Goal: Task Accomplishment & Management: Manage account settings

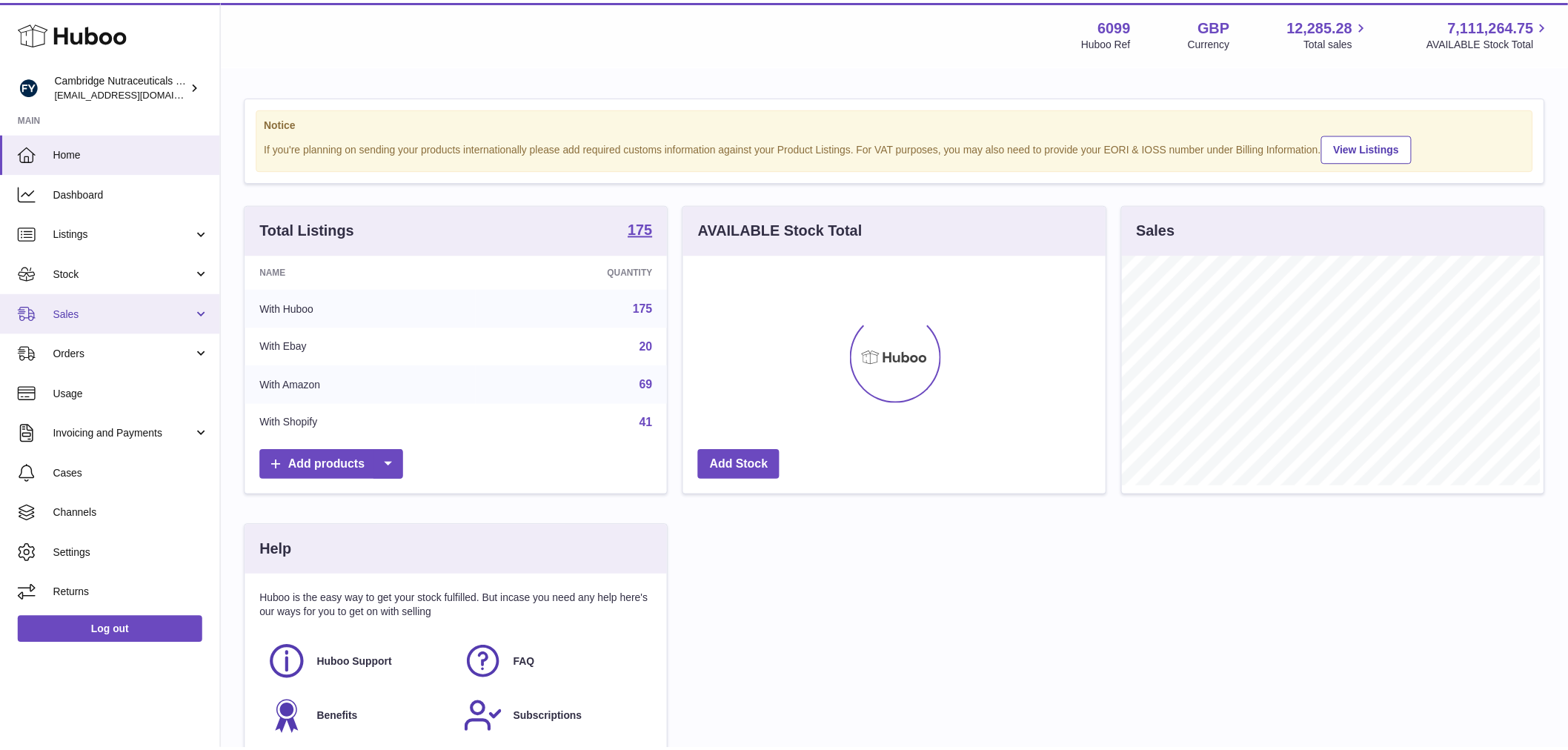
scroll to position [231, 425]
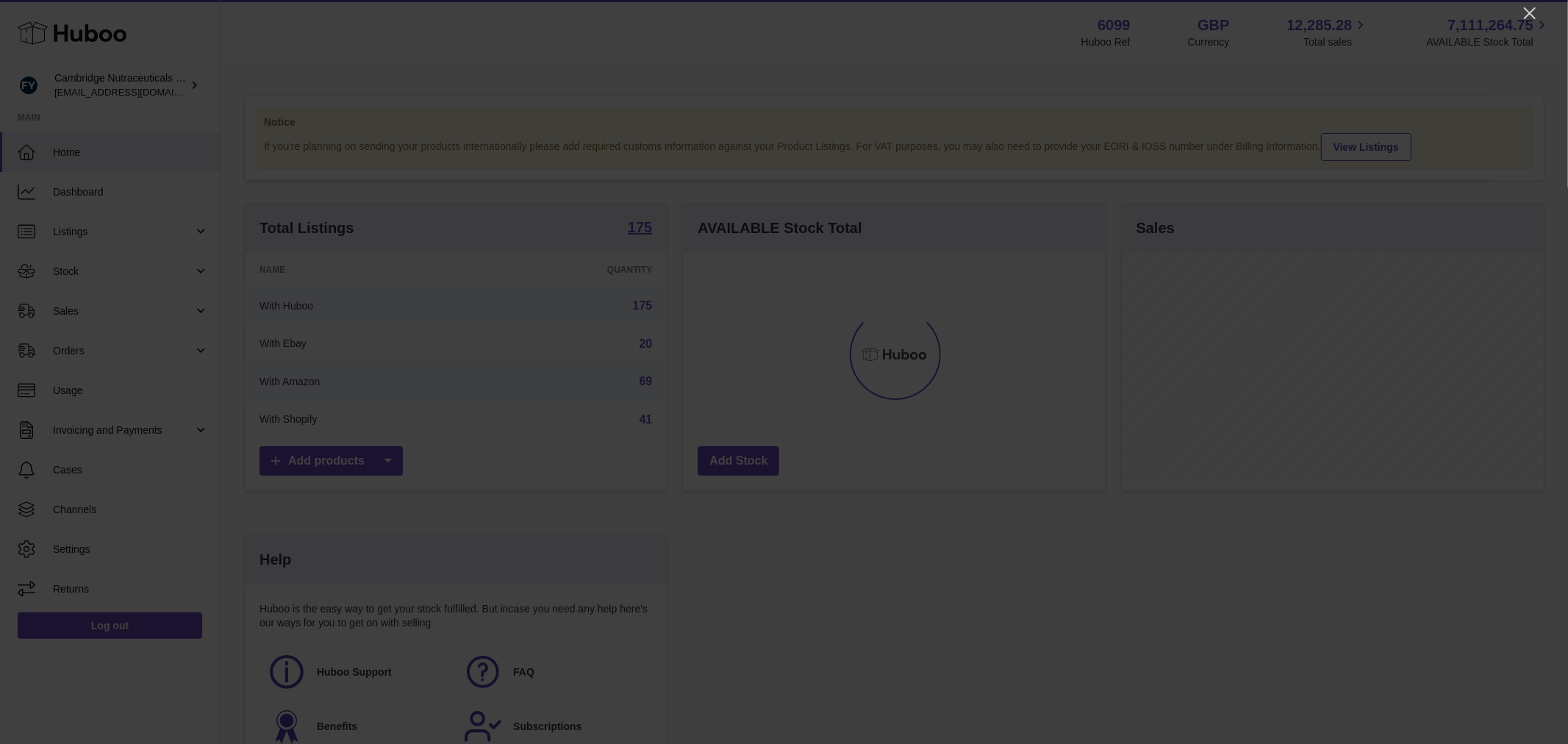
drag, startPoint x: 1538, startPoint y: 11, endPoint x: 1526, endPoint y: 14, distance: 12.4
click at [1531, 13] on icon "Close" at bounding box center [1529, 13] width 17 height 17
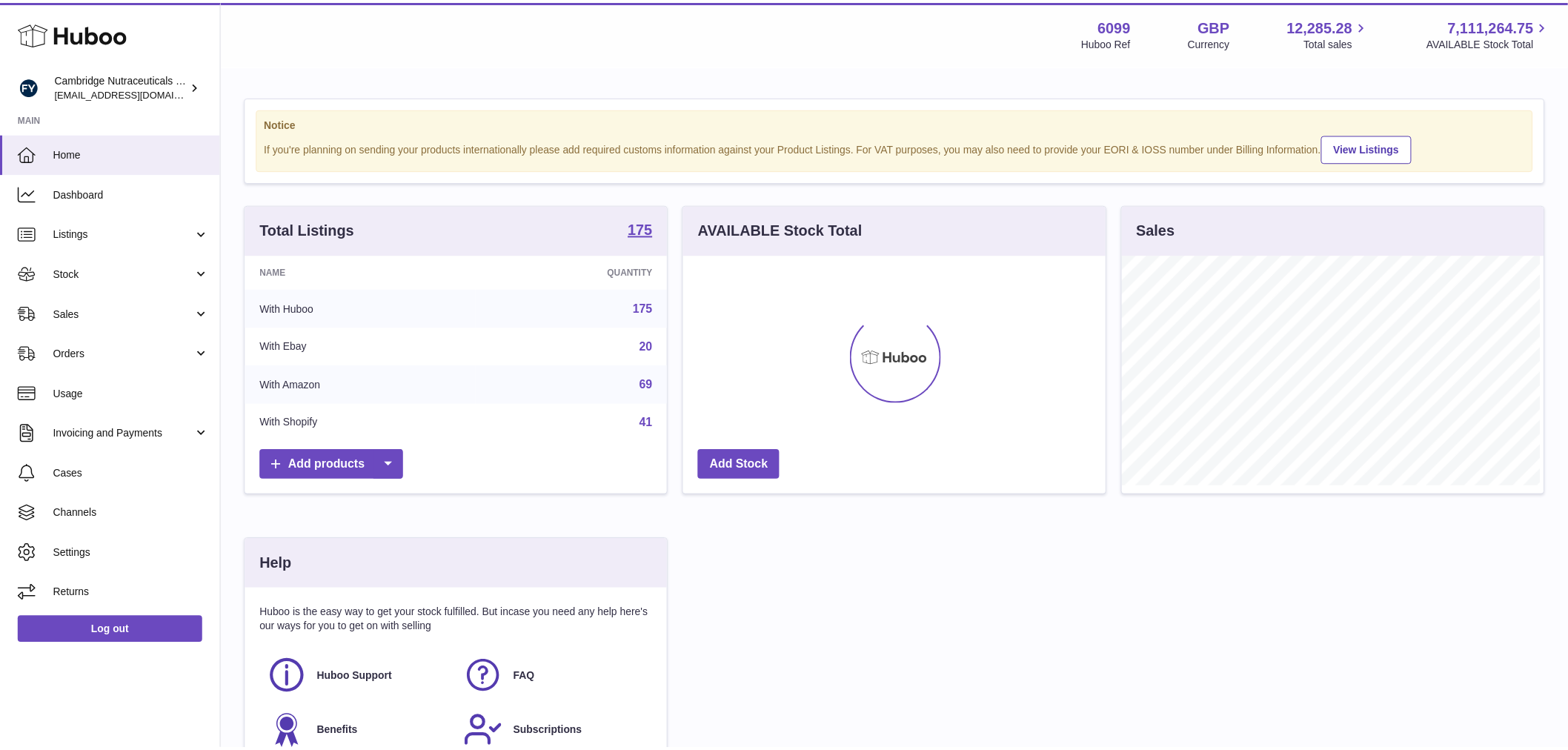
scroll to position [740834, 740624]
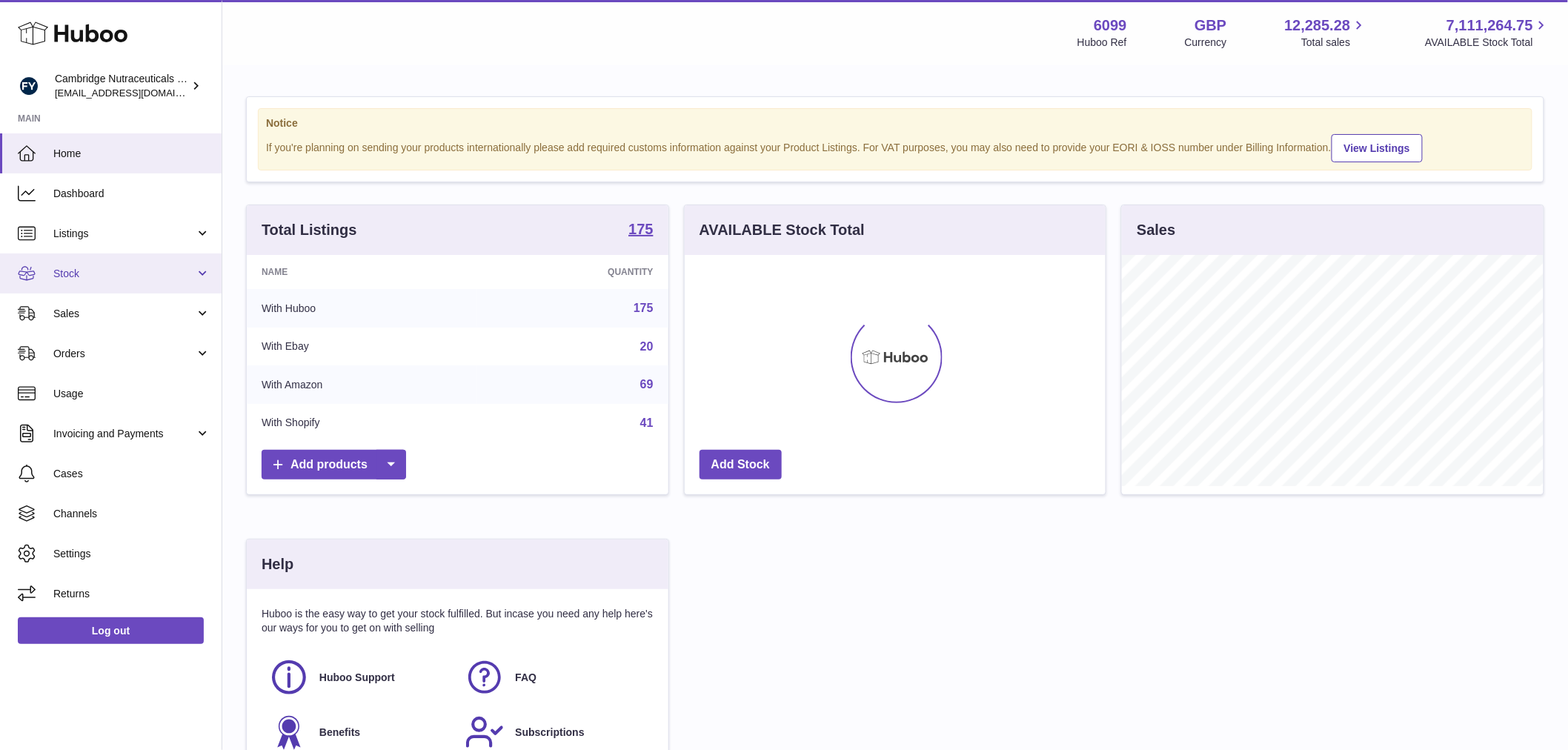
click at [100, 275] on span "Stock" at bounding box center [124, 274] width 141 height 14
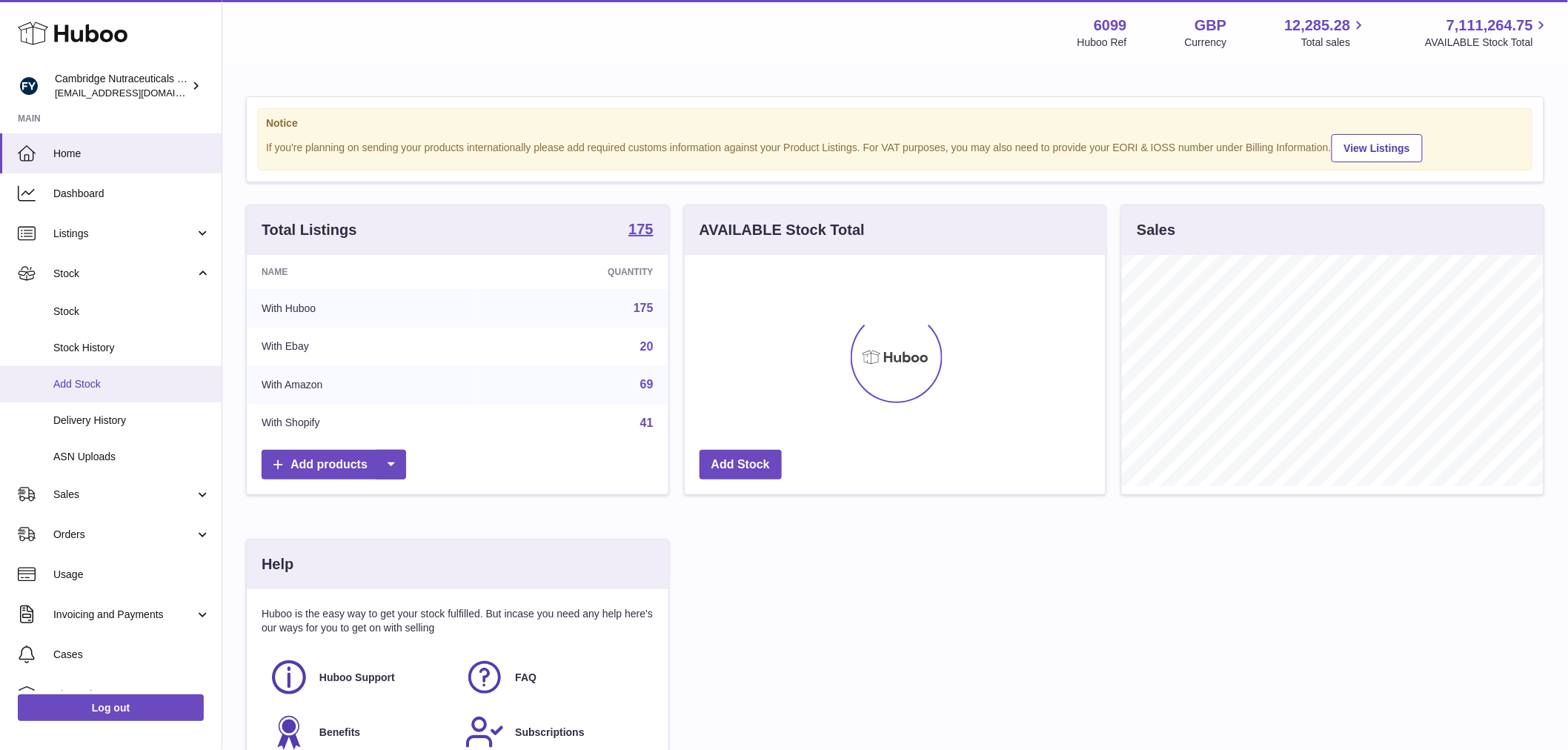
click at [86, 377] on span "Add Stock" at bounding box center [131, 384] width 157 height 14
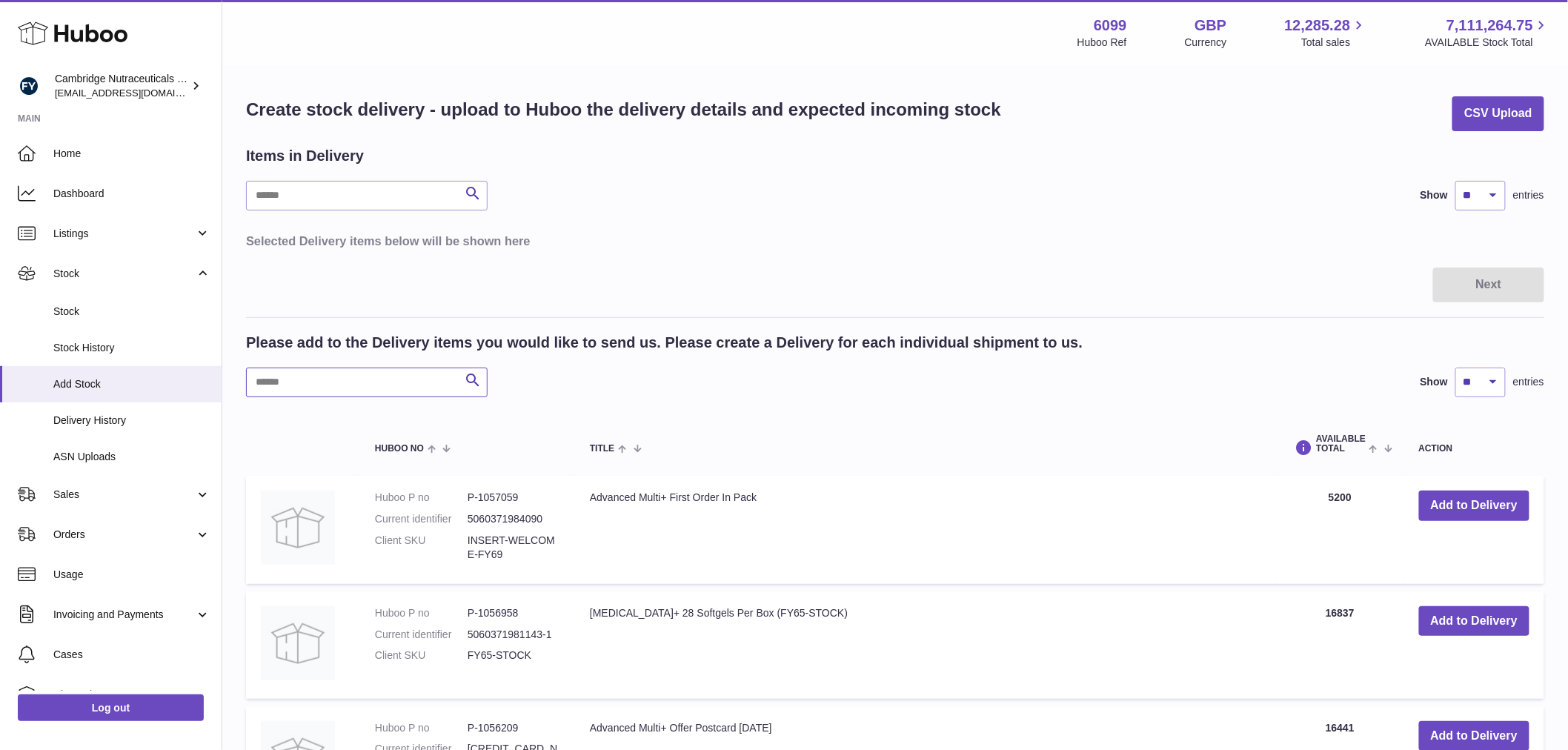
click at [359, 381] on input "text" at bounding box center [367, 382] width 242 height 30
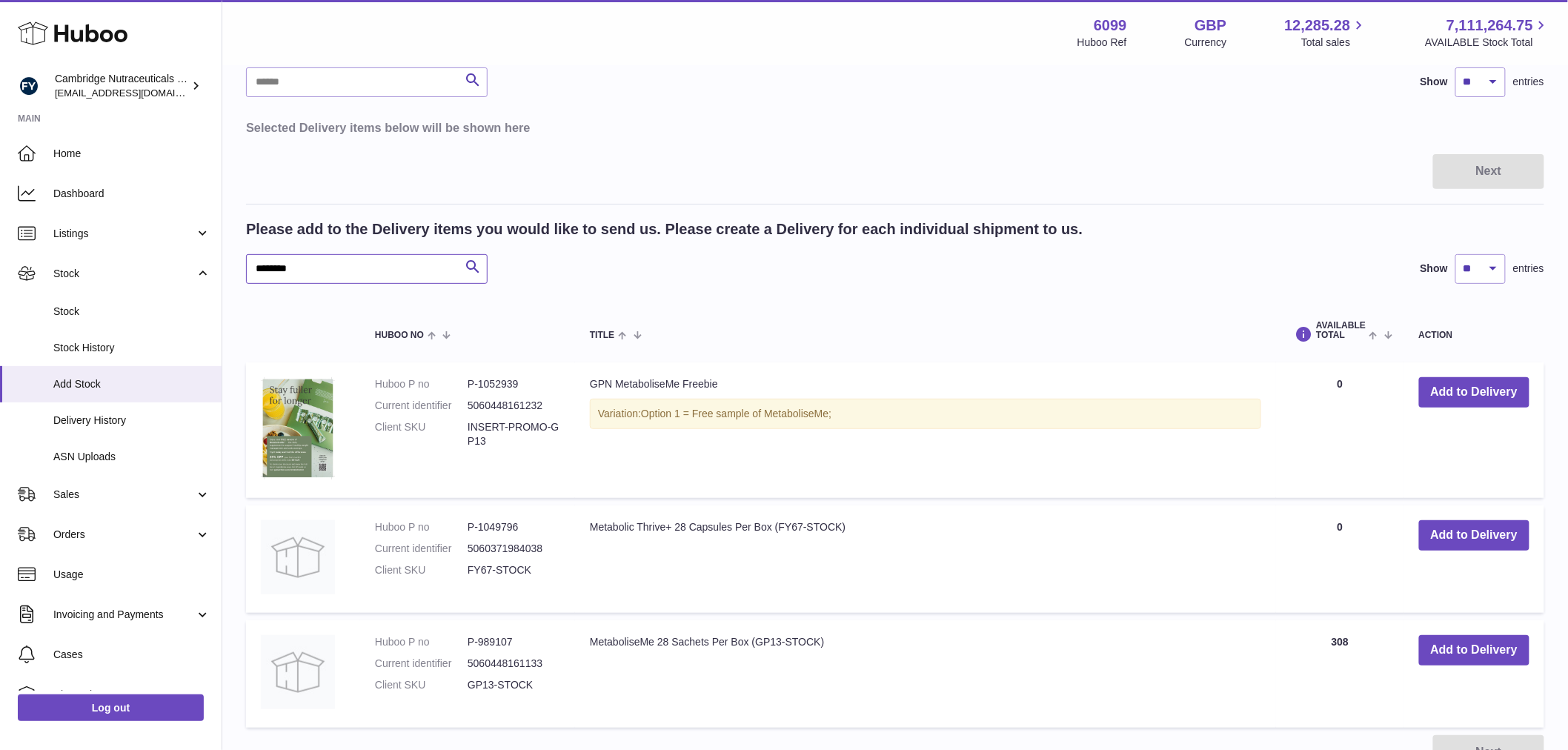
scroll to position [252, 0]
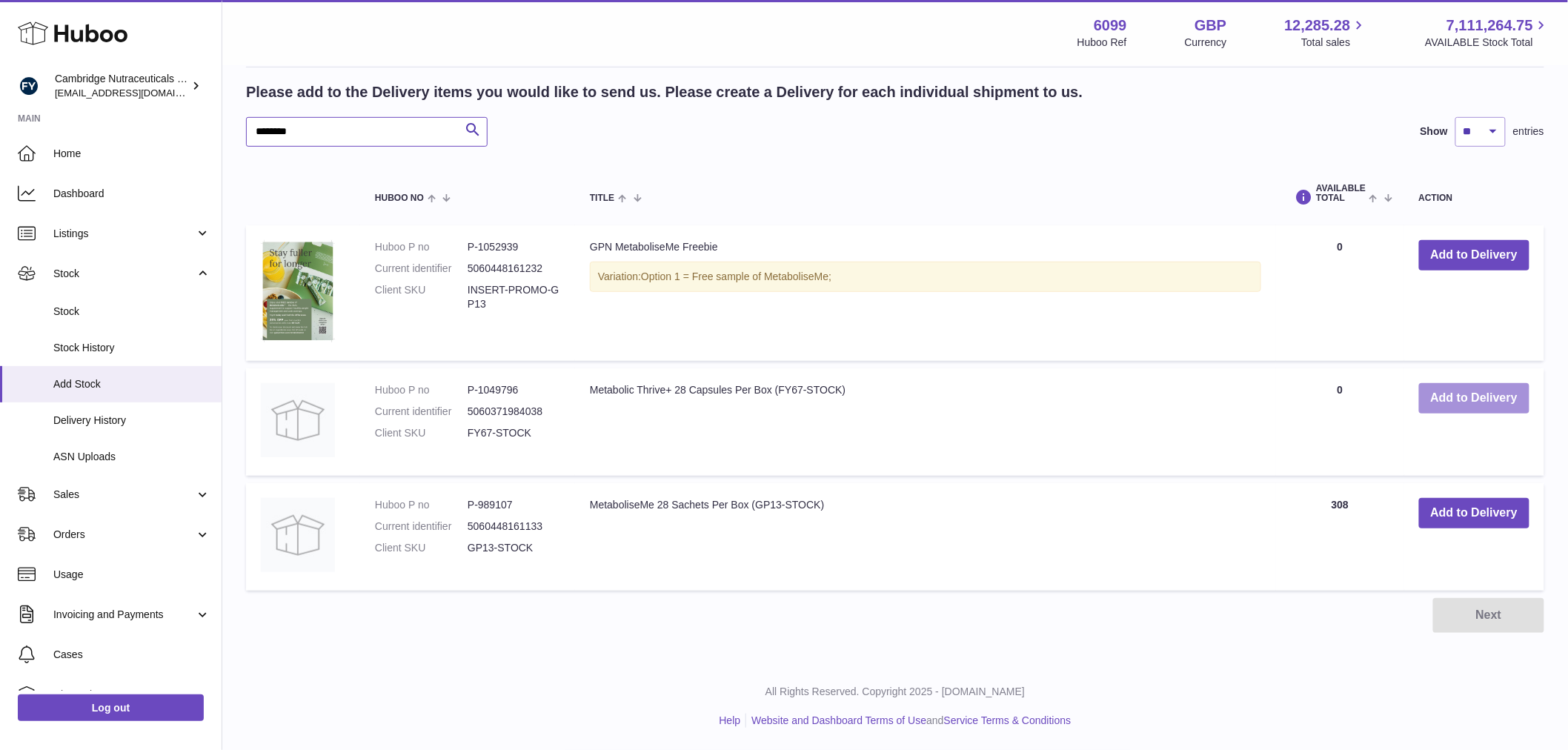
type input "********"
click at [1479, 395] on button "Add to Delivery" at bounding box center [1474, 398] width 110 height 31
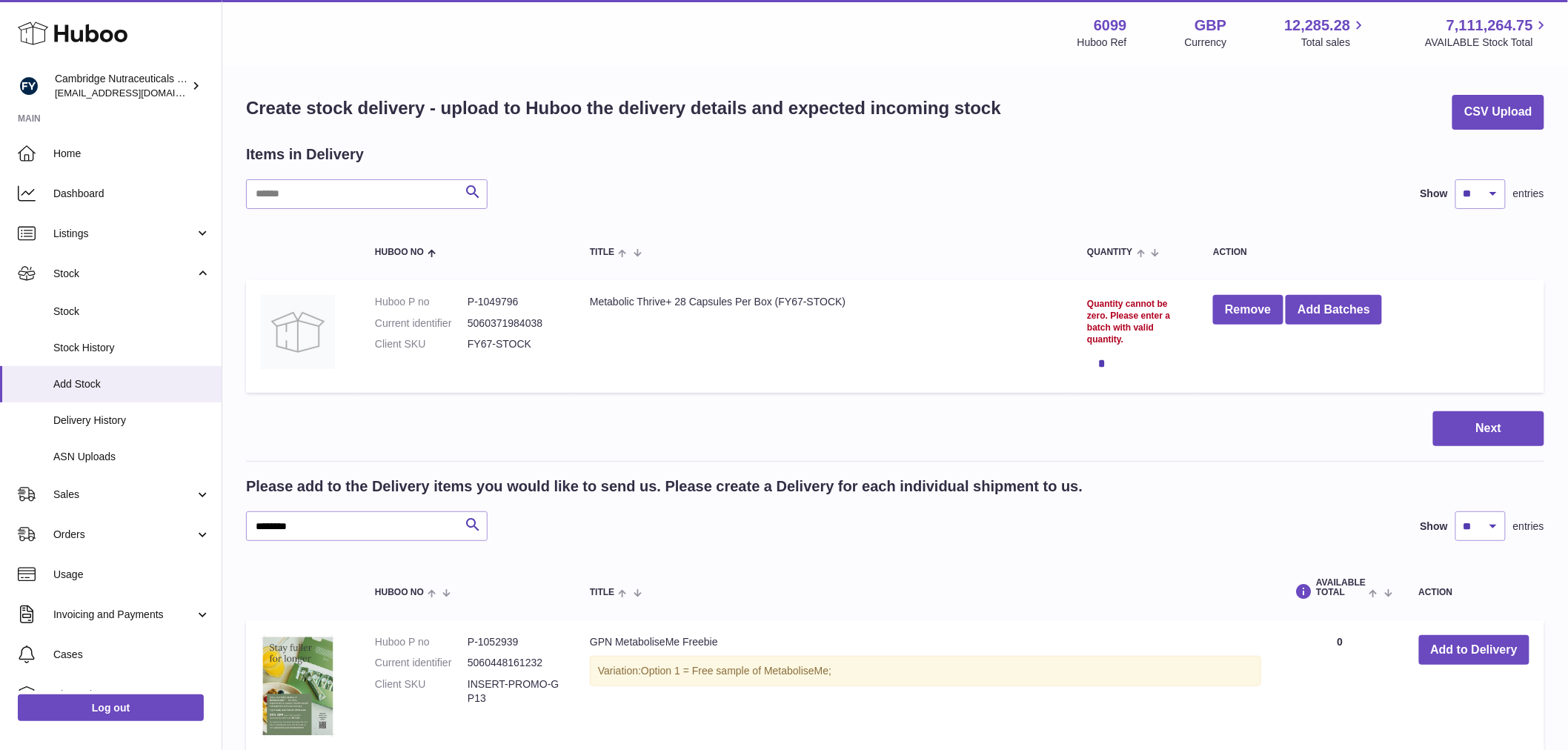
scroll to position [0, 0]
click at [1367, 320] on button "Add Batches" at bounding box center [1334, 312] width 96 height 31
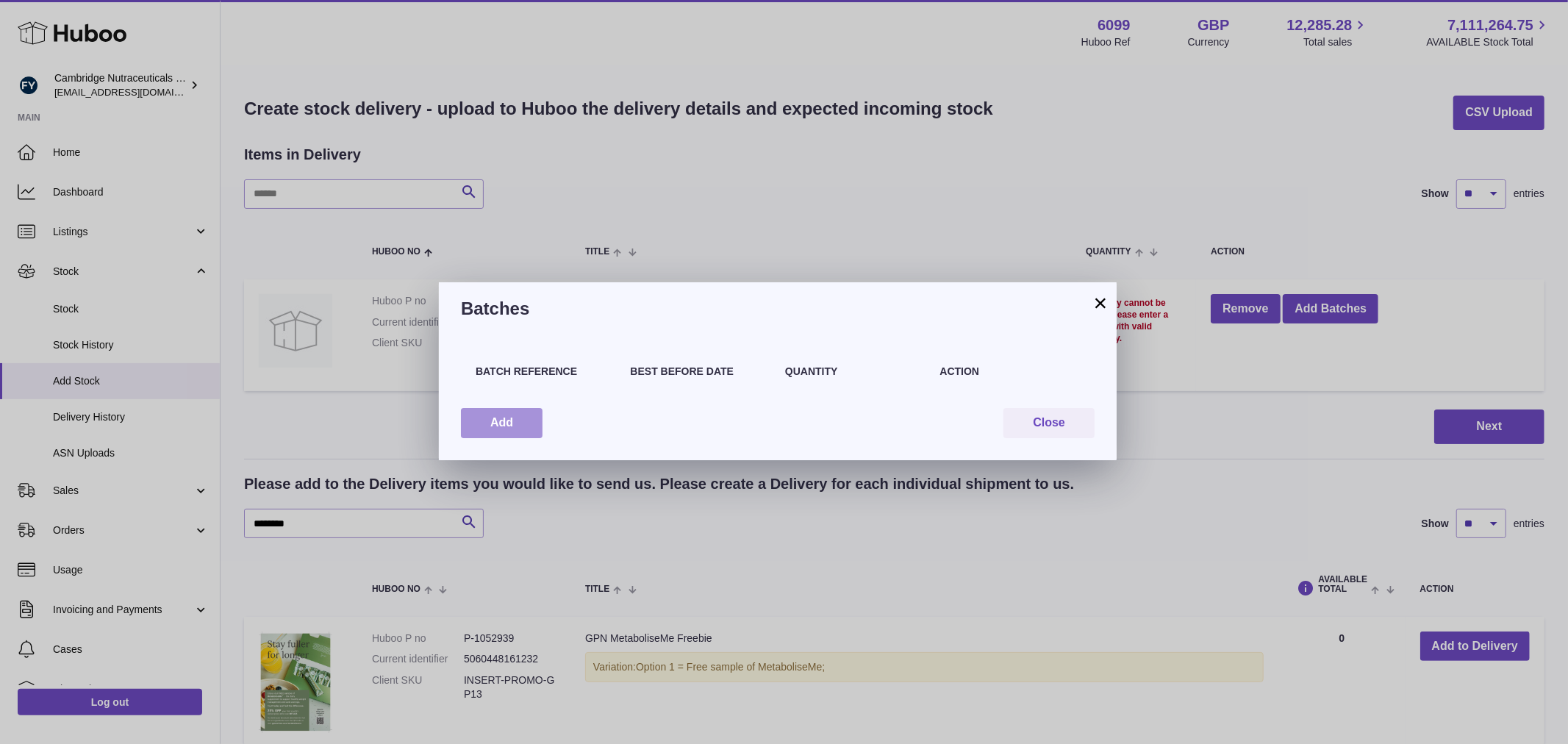
click at [490, 422] on button "Add" at bounding box center [502, 423] width 82 height 30
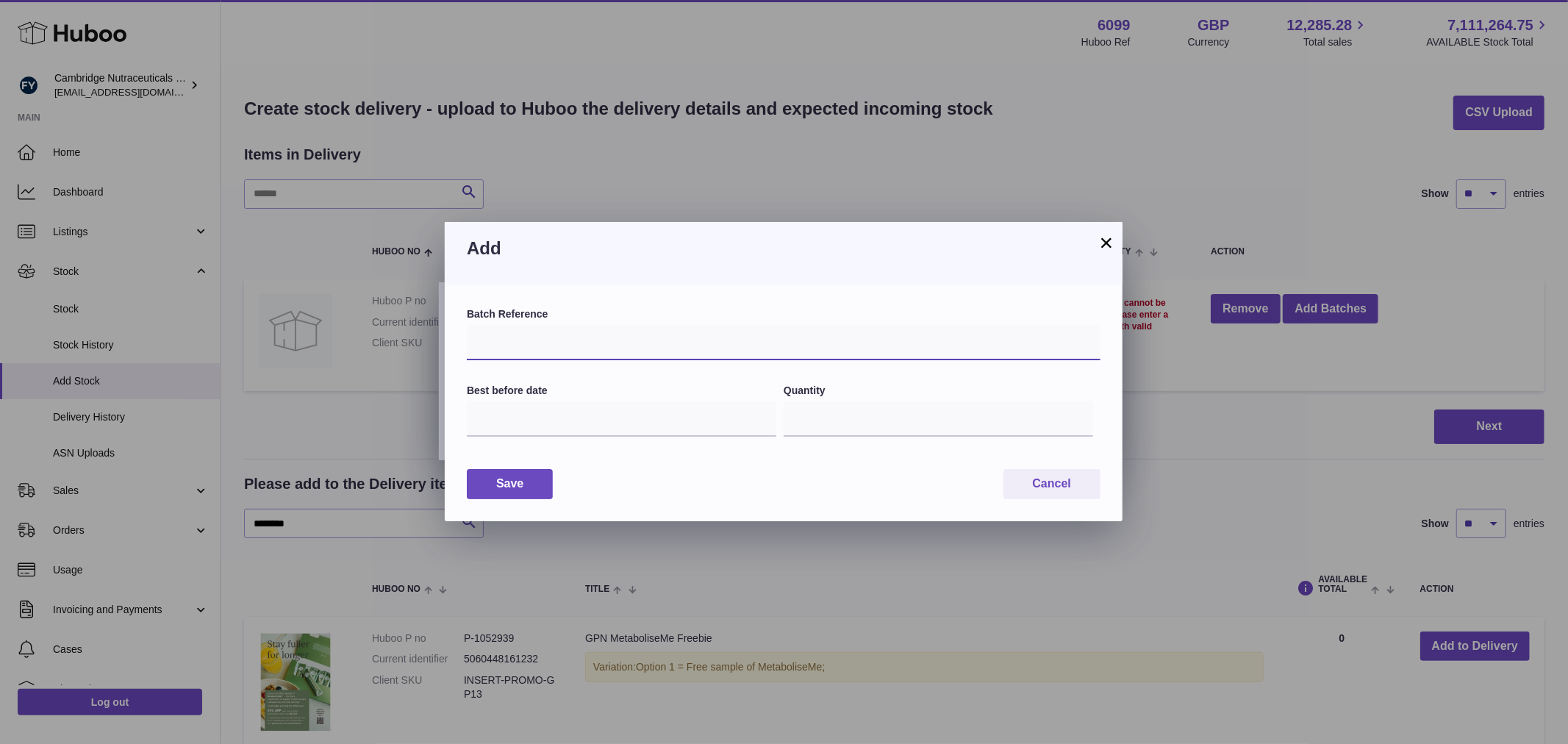
click at [564, 327] on input "text" at bounding box center [784, 342] width 634 height 36
click at [703, 341] on input "text" at bounding box center [784, 342] width 634 height 36
type input "******"
click at [615, 424] on input "text" at bounding box center [622, 419] width 309 height 36
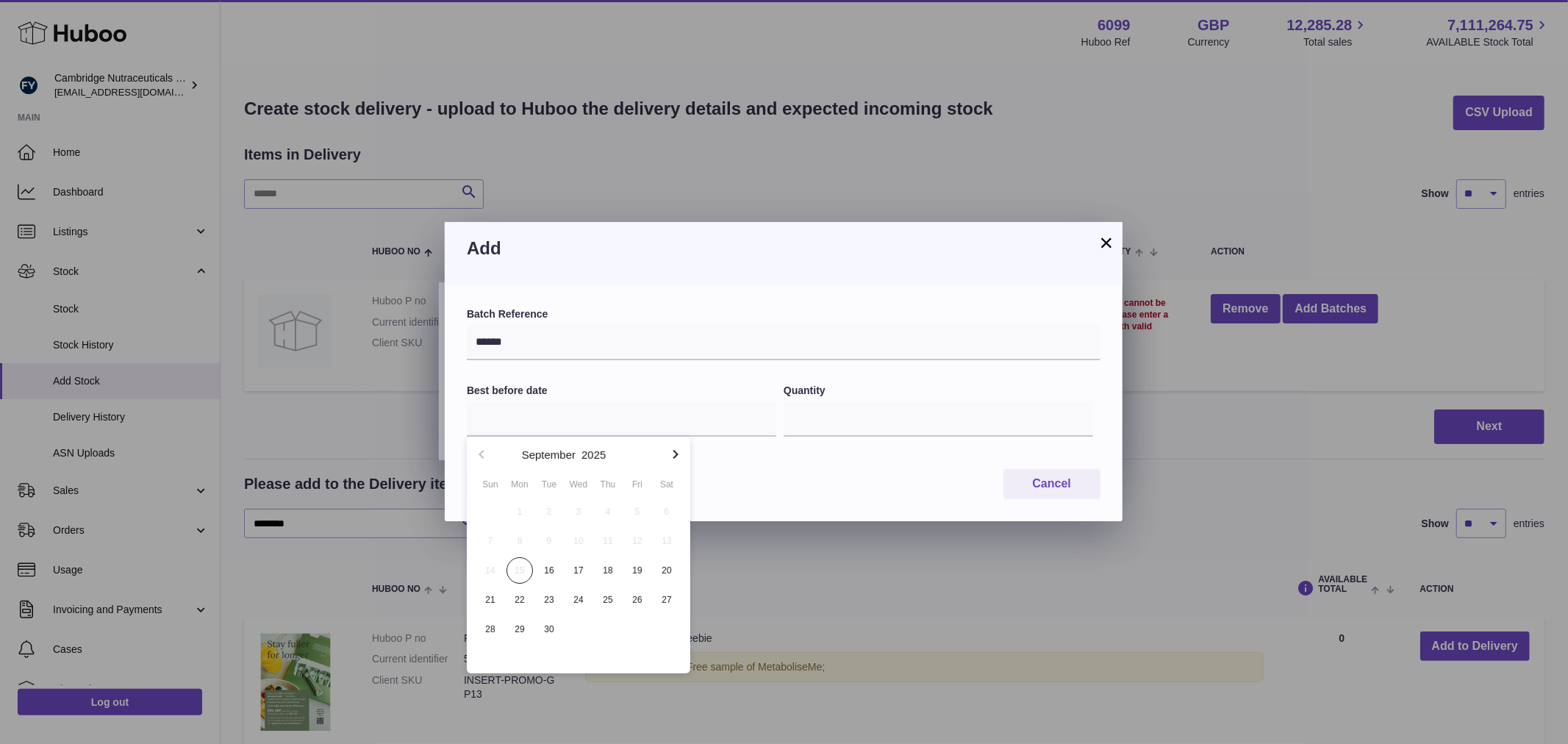
click at [673, 460] on icon "button" at bounding box center [675, 454] width 17 height 17
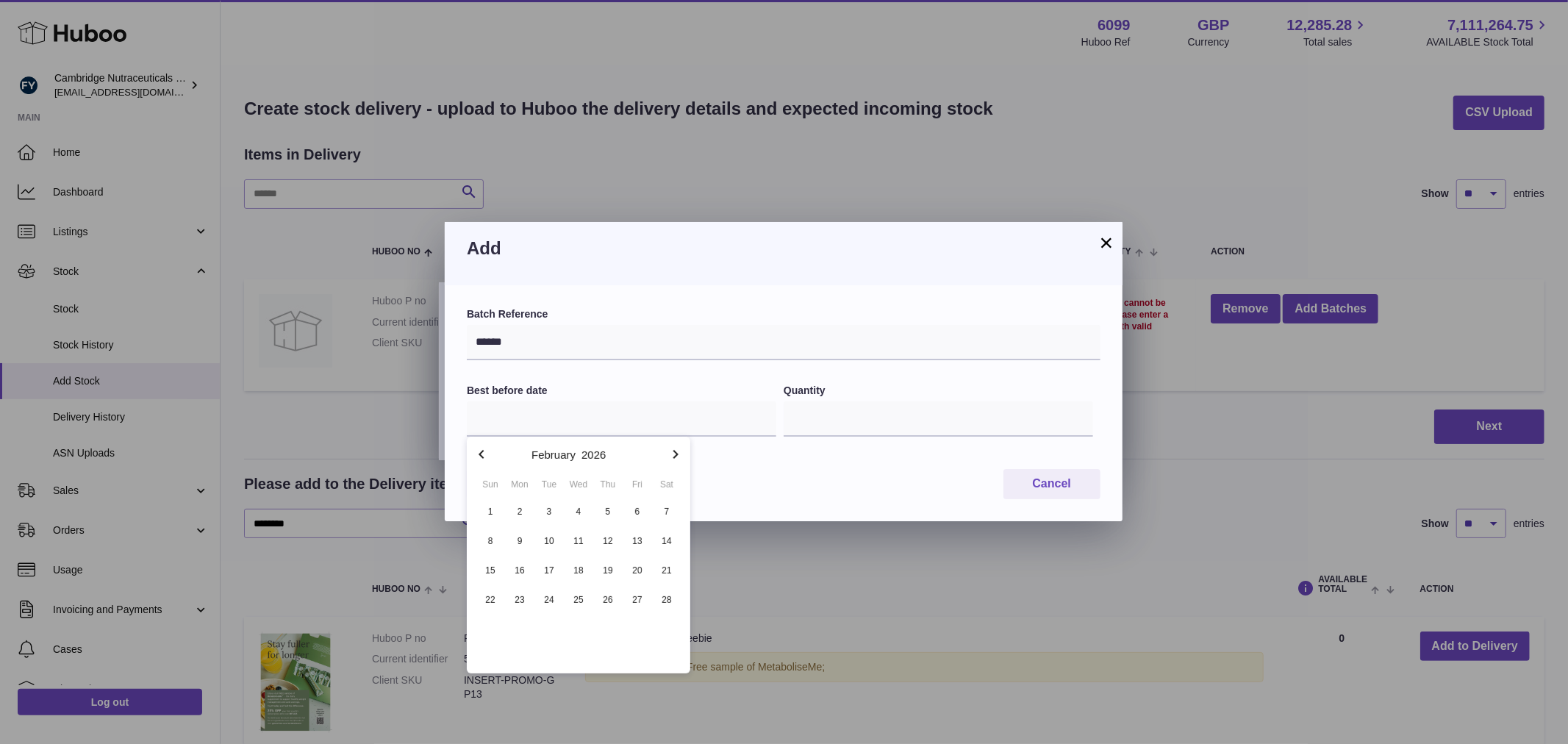
click at [673, 460] on icon "button" at bounding box center [675, 454] width 17 height 17
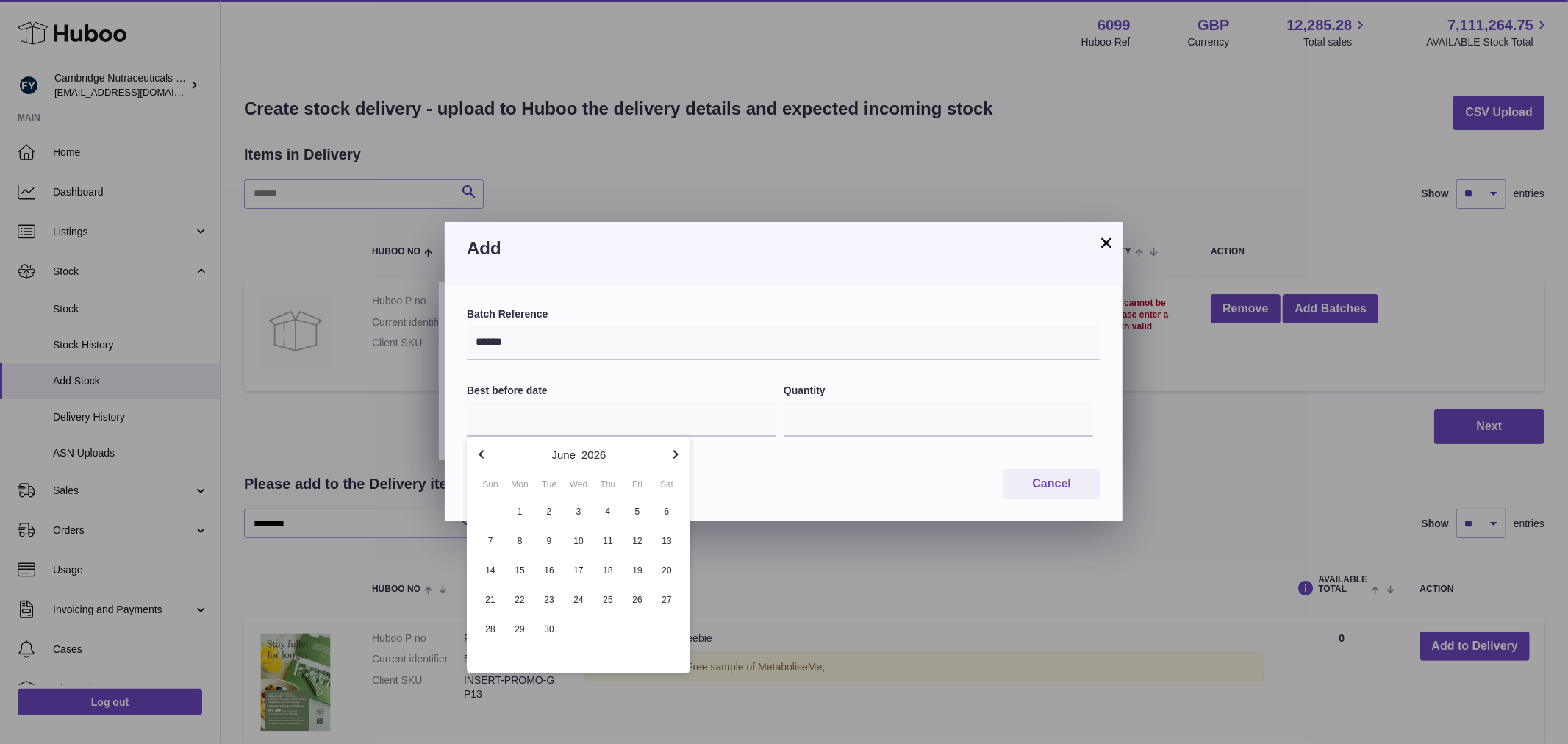
click at [673, 460] on icon "button" at bounding box center [675, 454] width 17 height 17
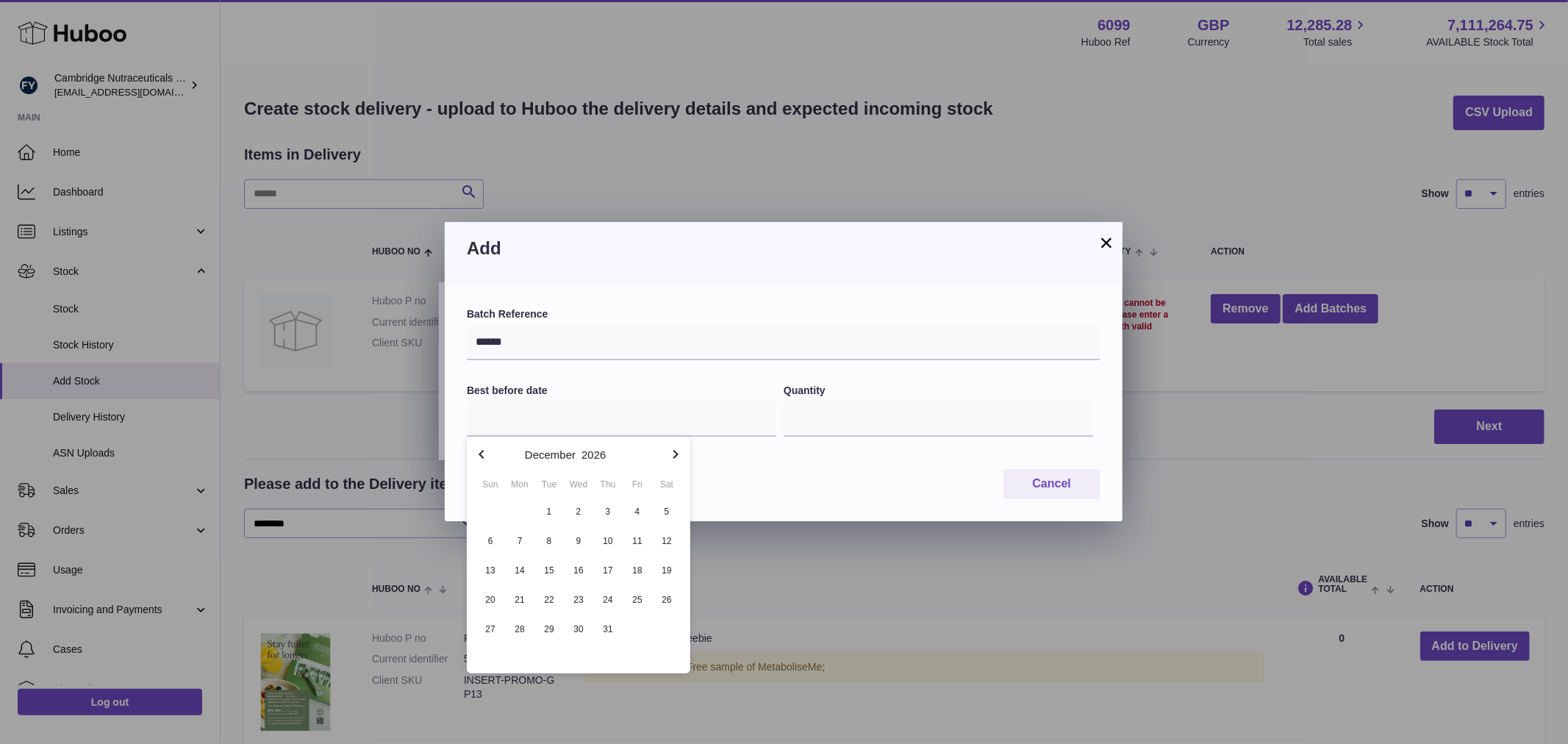
click at [673, 460] on icon "button" at bounding box center [675, 454] width 17 height 17
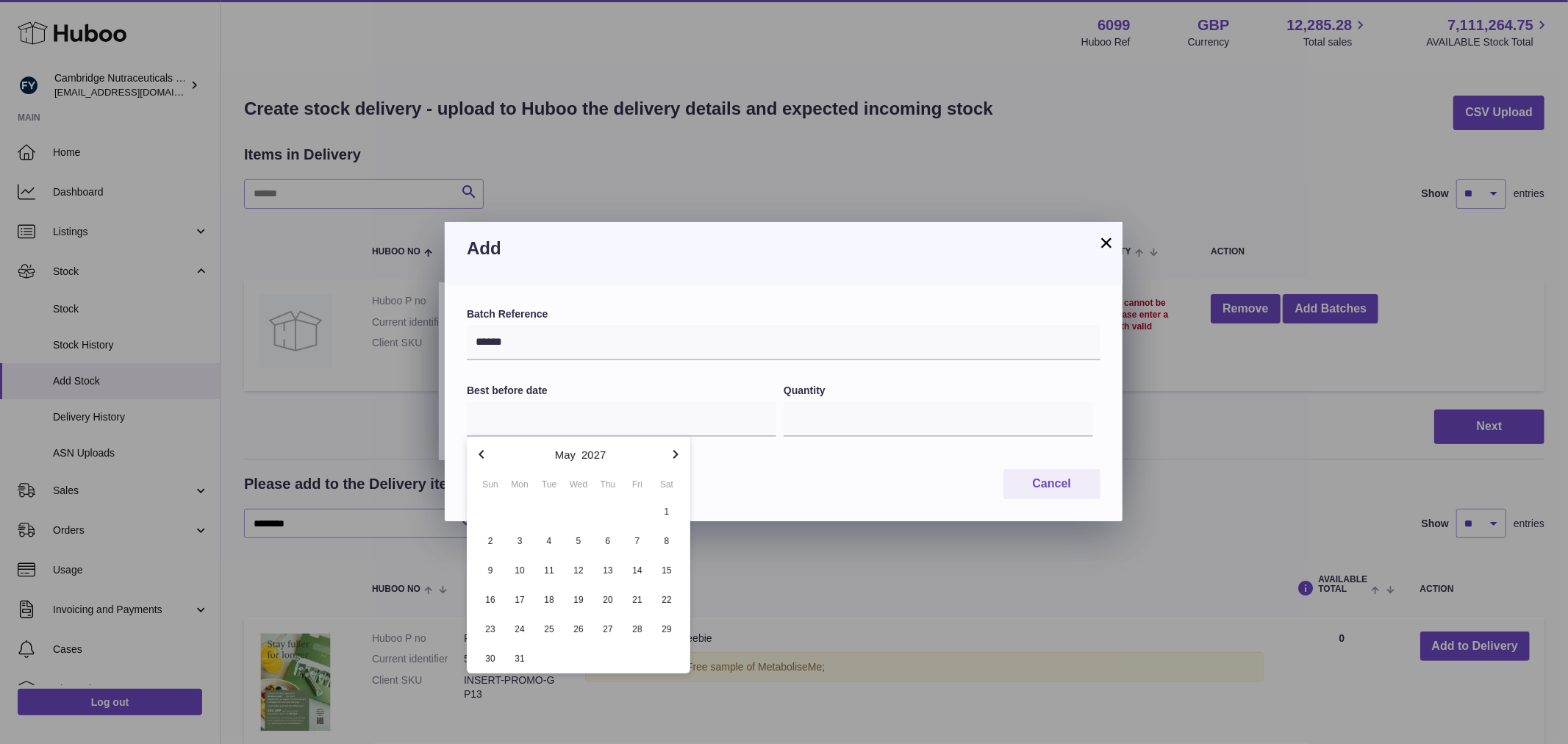
click at [673, 460] on icon "button" at bounding box center [675, 454] width 17 height 17
click at [666, 626] on span "31" at bounding box center [666, 629] width 27 height 27
type input "**********"
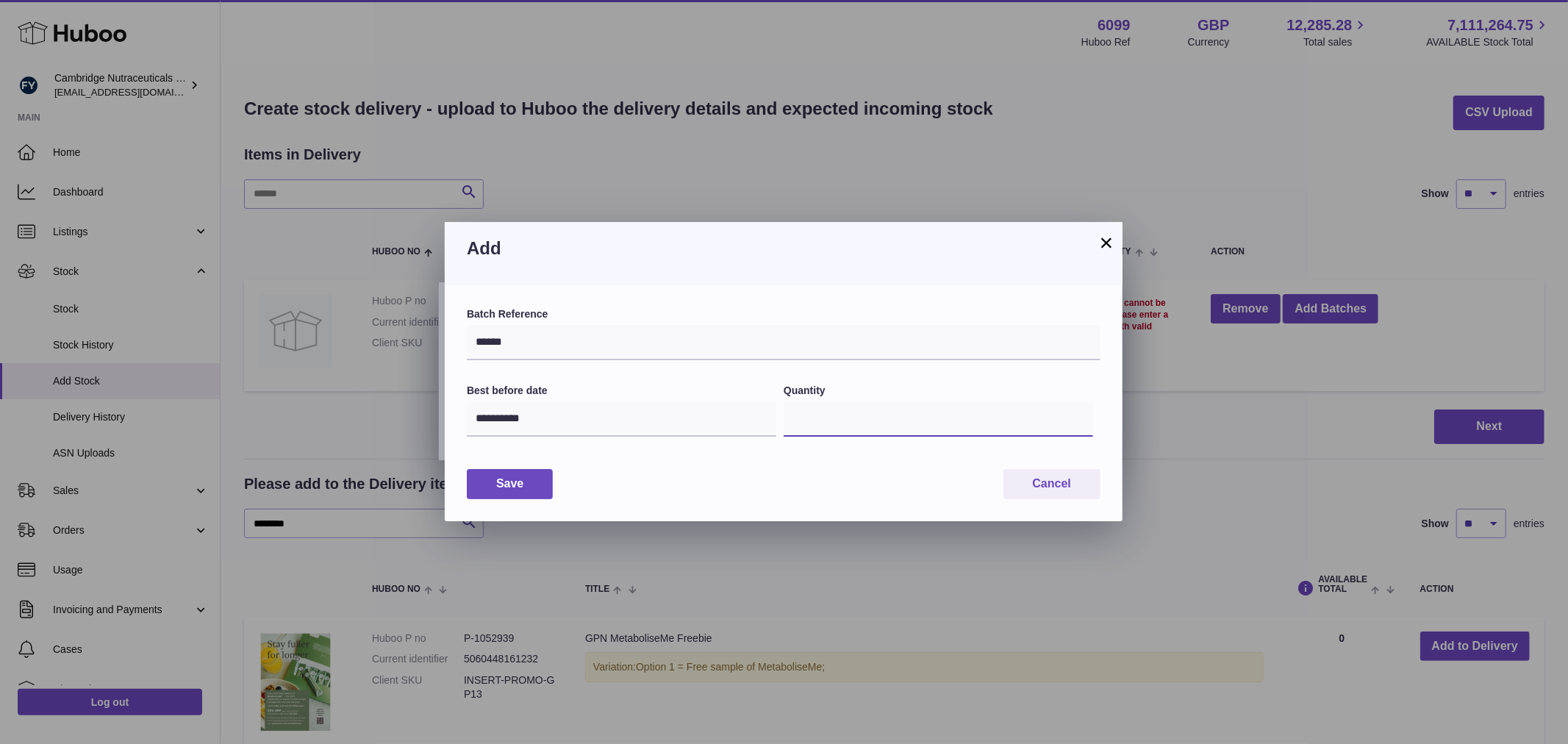
click at [833, 431] on input "*" at bounding box center [938, 419] width 309 height 36
type input "****"
click at [526, 484] on button "Save" at bounding box center [510, 484] width 86 height 30
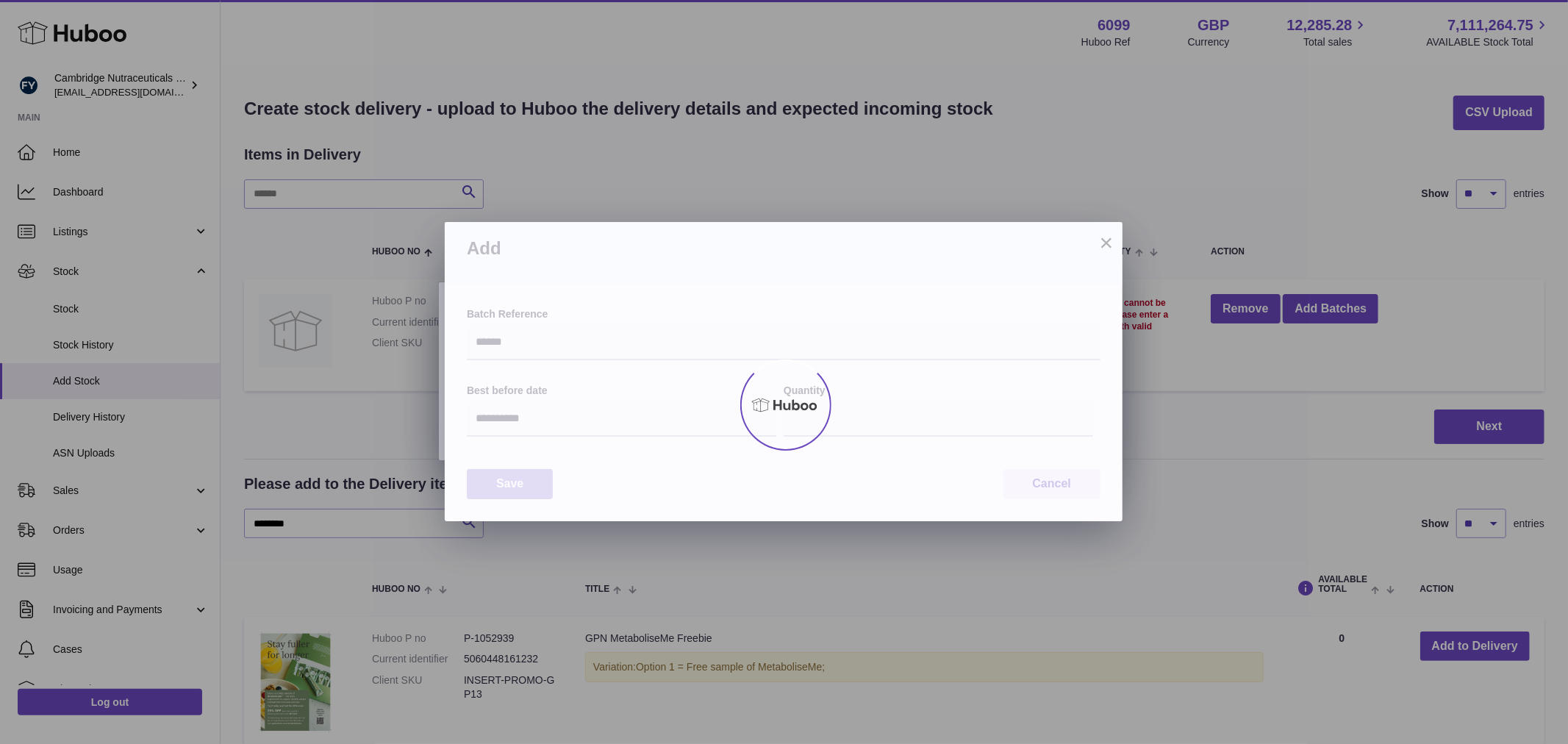
type input "****"
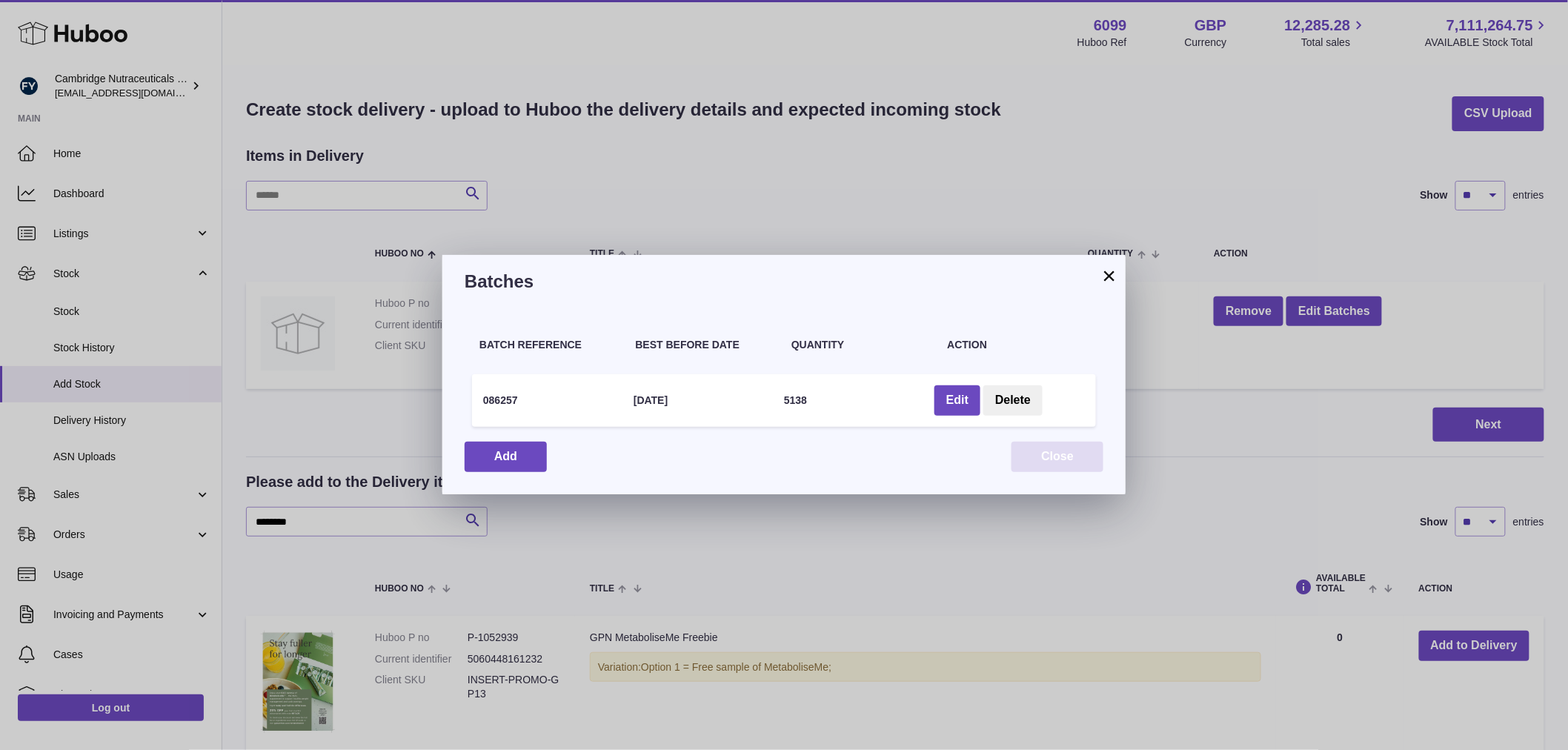
click at [1087, 456] on button "Close" at bounding box center [1057, 457] width 92 height 31
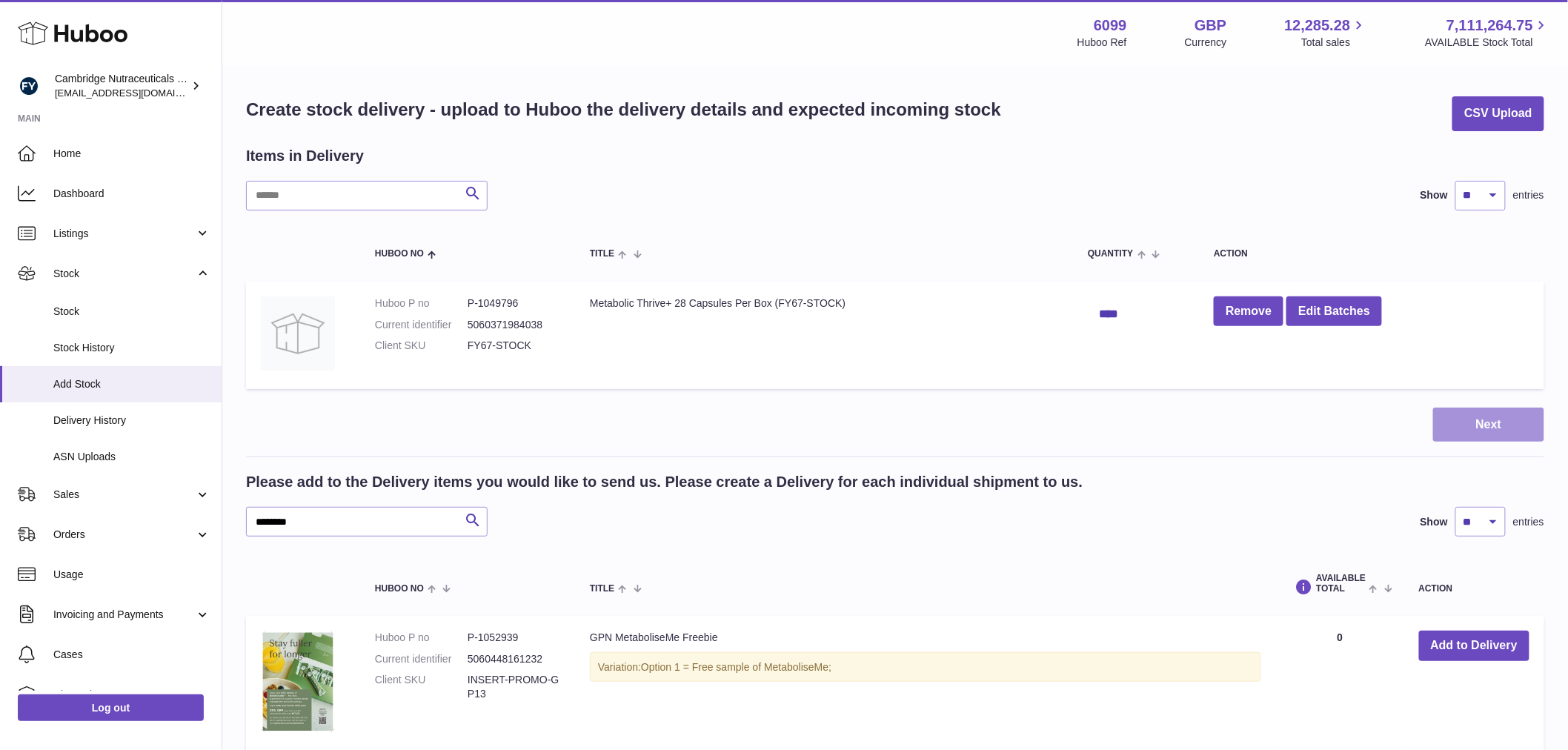
click at [1489, 411] on button "Next" at bounding box center [1488, 425] width 111 height 35
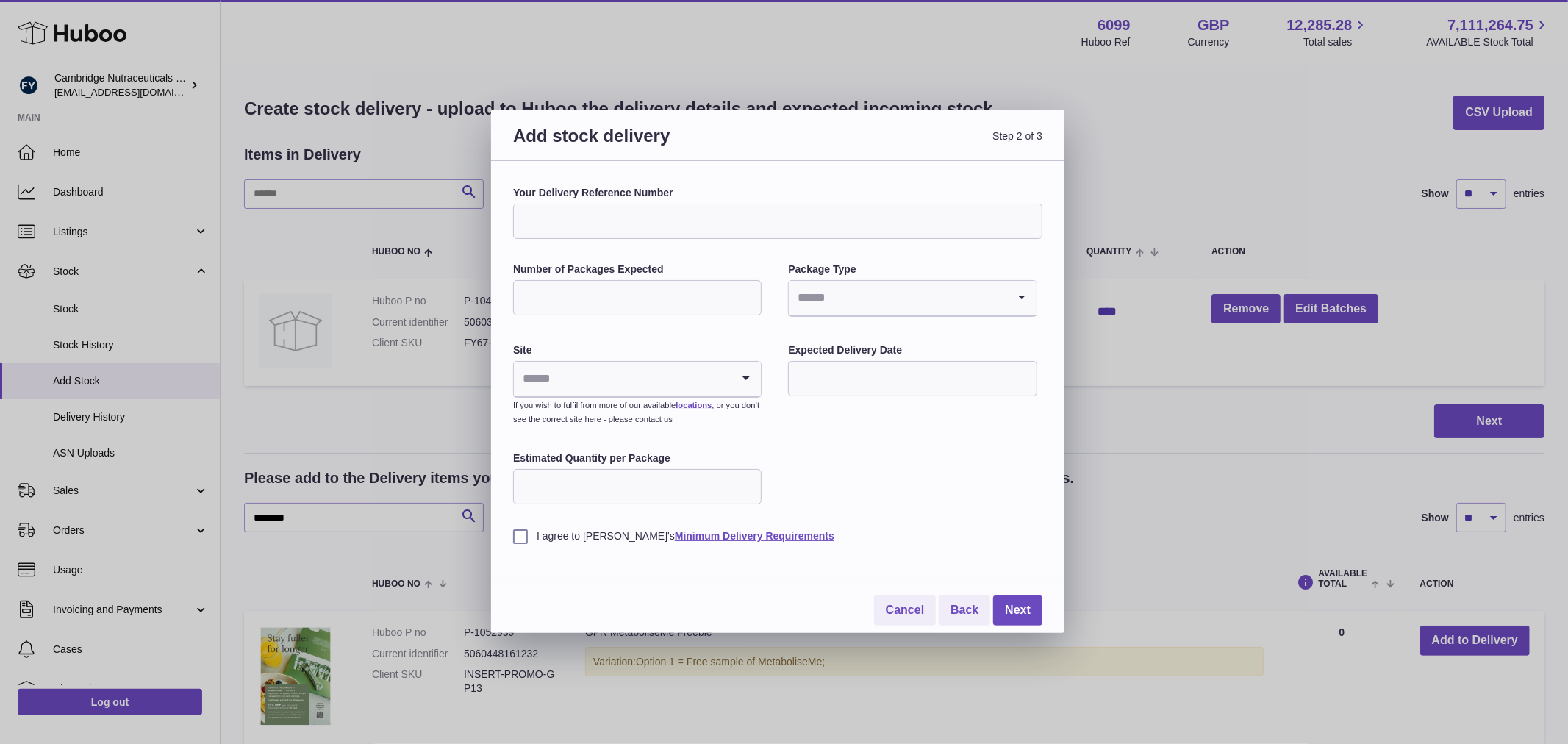
click at [748, 222] on input "Your Delivery Reference Number" at bounding box center [778, 221] width 529 height 36
type input "**********"
click at [547, 310] on input "Number of Packages Expected" at bounding box center [638, 297] width 249 height 36
type input "****"
click at [842, 297] on input "Search for option" at bounding box center [897, 297] width 218 height 34
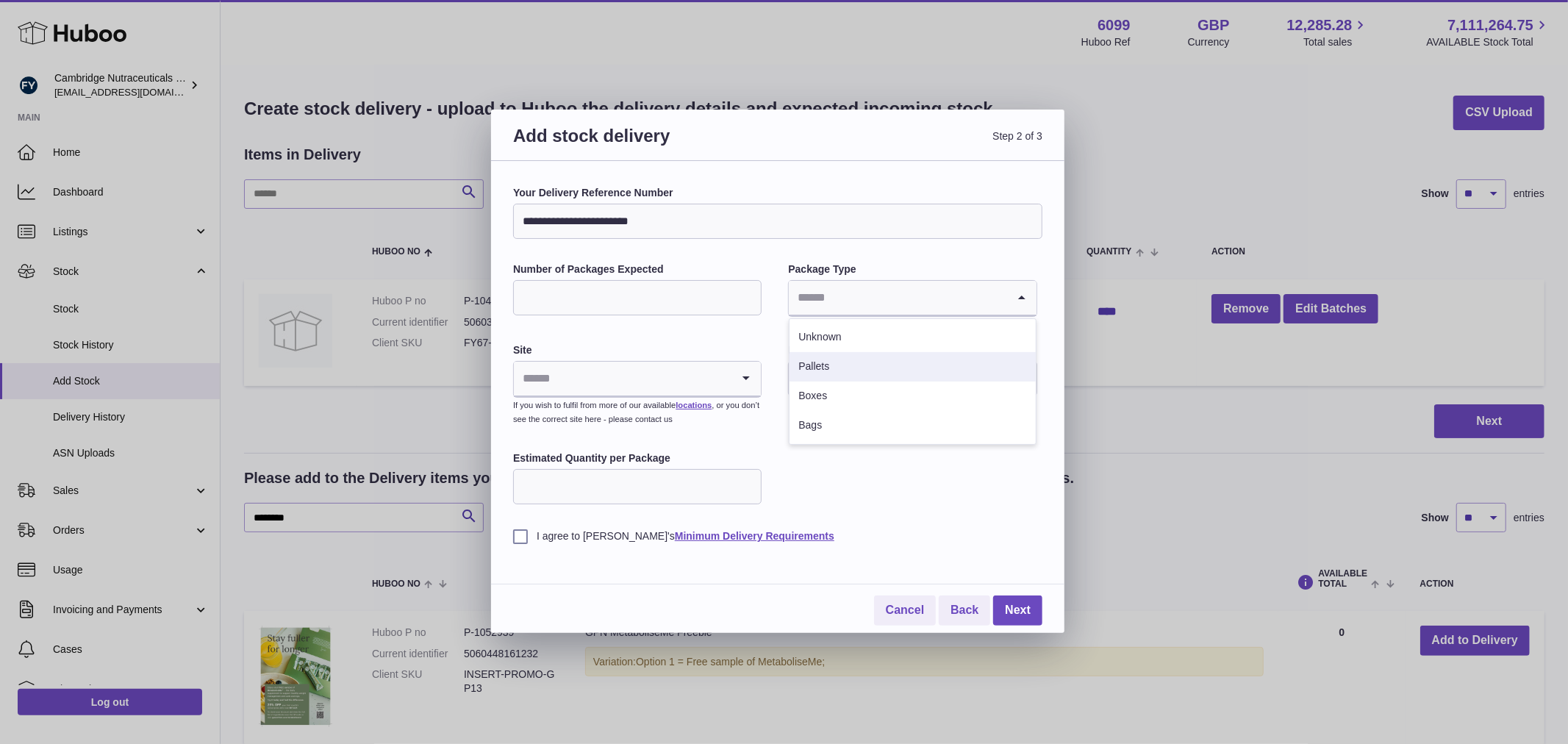
click at [833, 363] on li "Pallets" at bounding box center [912, 366] width 246 height 30
click at [606, 385] on input "Search for option" at bounding box center [622, 378] width 218 height 34
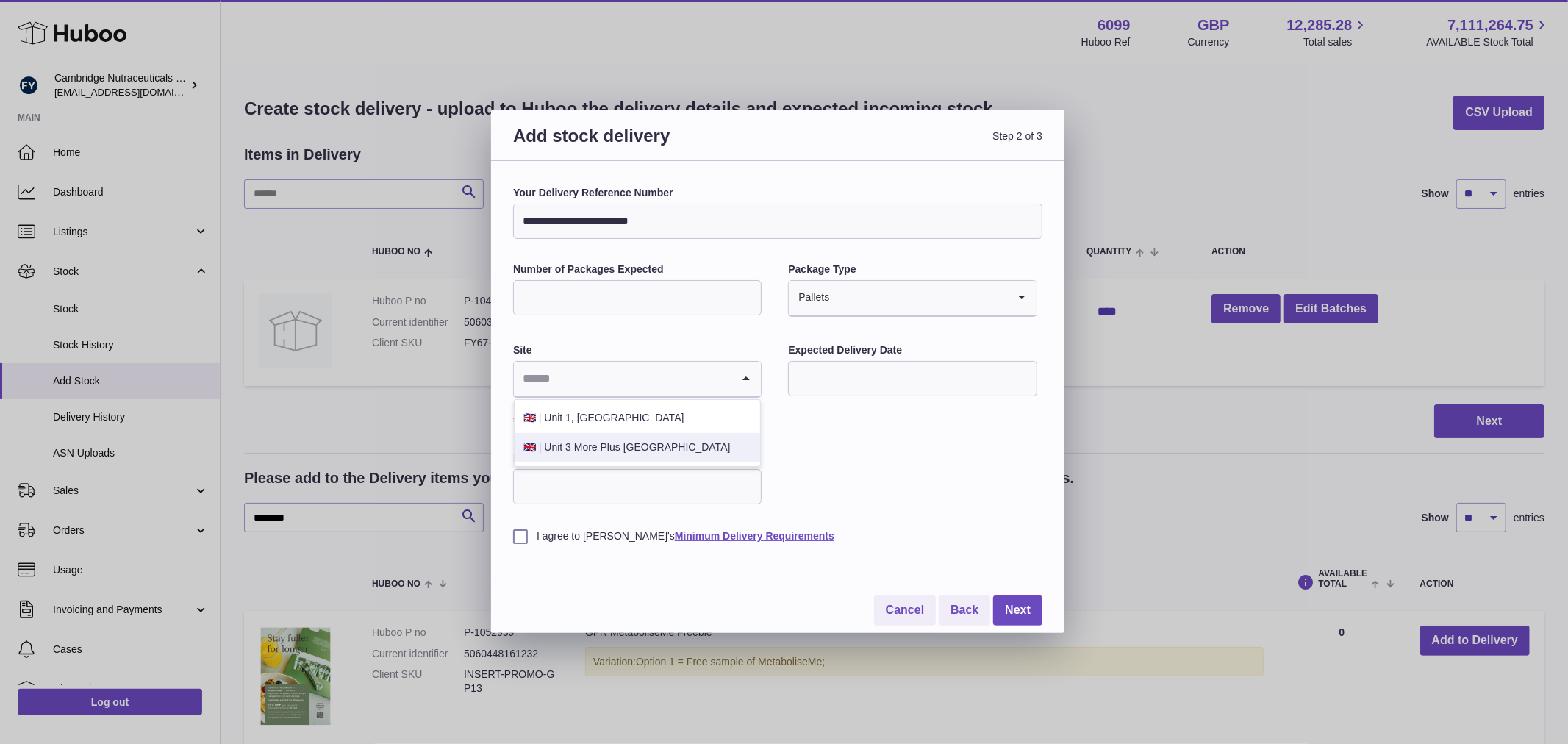
click at [609, 447] on li "🇬🇧 | Unit 3 More Plus Central Park" at bounding box center [638, 447] width 246 height 30
drag, startPoint x: 569, startPoint y: 291, endPoint x: 466, endPoint y: 306, distance: 104.1
click at [466, 306] on div "**********" at bounding box center [784, 372] width 1568 height 744
click at [854, 300] on input "Search for option" at bounding box center [917, 297] width 177 height 34
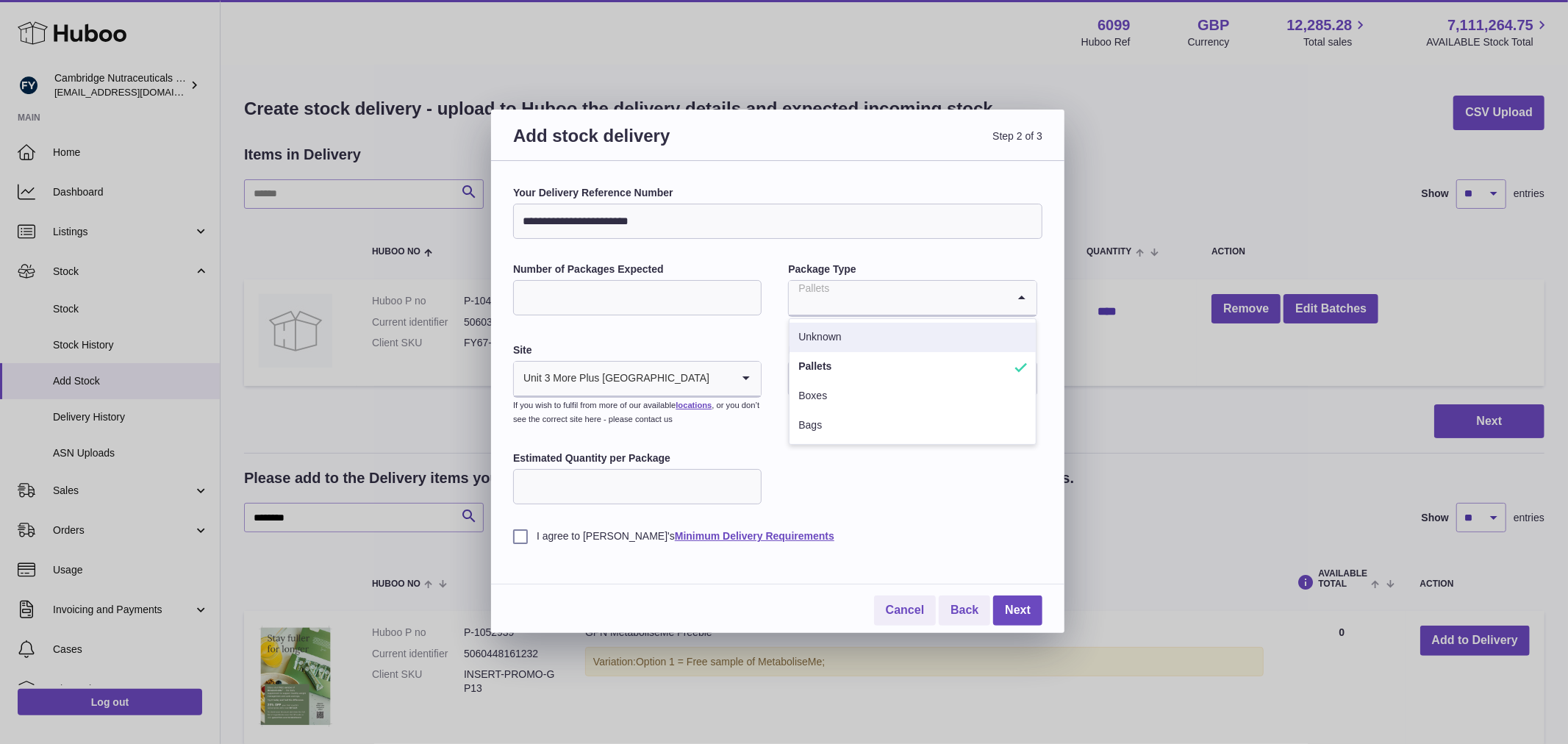
click at [841, 334] on li "Unknown" at bounding box center [912, 337] width 246 height 30
click at [518, 539] on label "I agree to Huboo's Minimum Delivery Requirements" at bounding box center [778, 536] width 529 height 14
click at [1014, 611] on link "Next" at bounding box center [1018, 611] width 49 height 30
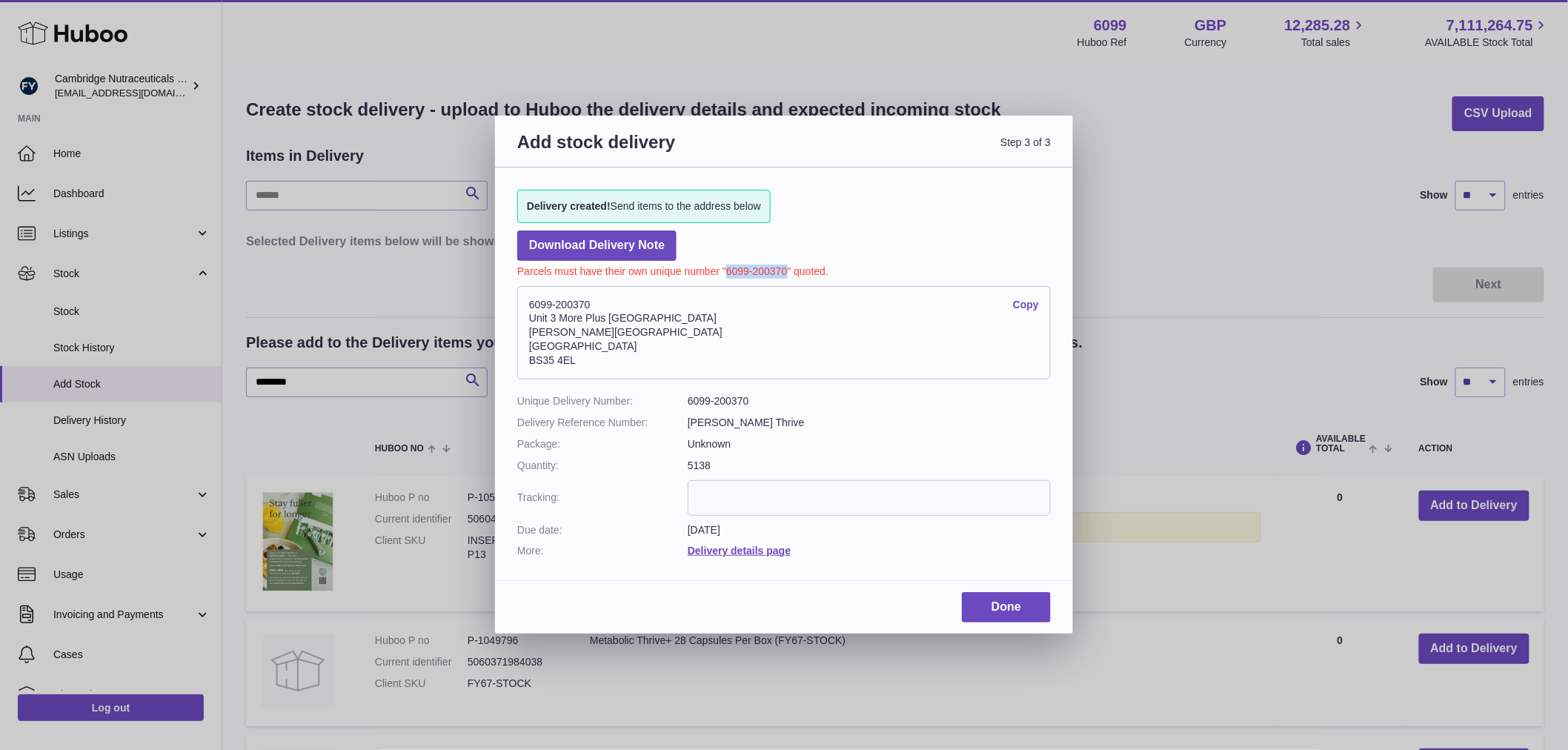
drag, startPoint x: 786, startPoint y: 274, endPoint x: 725, endPoint y: 272, distance: 61.0
click at [725, 272] on p "Parcels must have their own unique number "6099-200370" quoted." at bounding box center [784, 269] width 534 height 18
copy p "6099-200370"
click at [1002, 622] on link "Done" at bounding box center [1006, 607] width 89 height 31
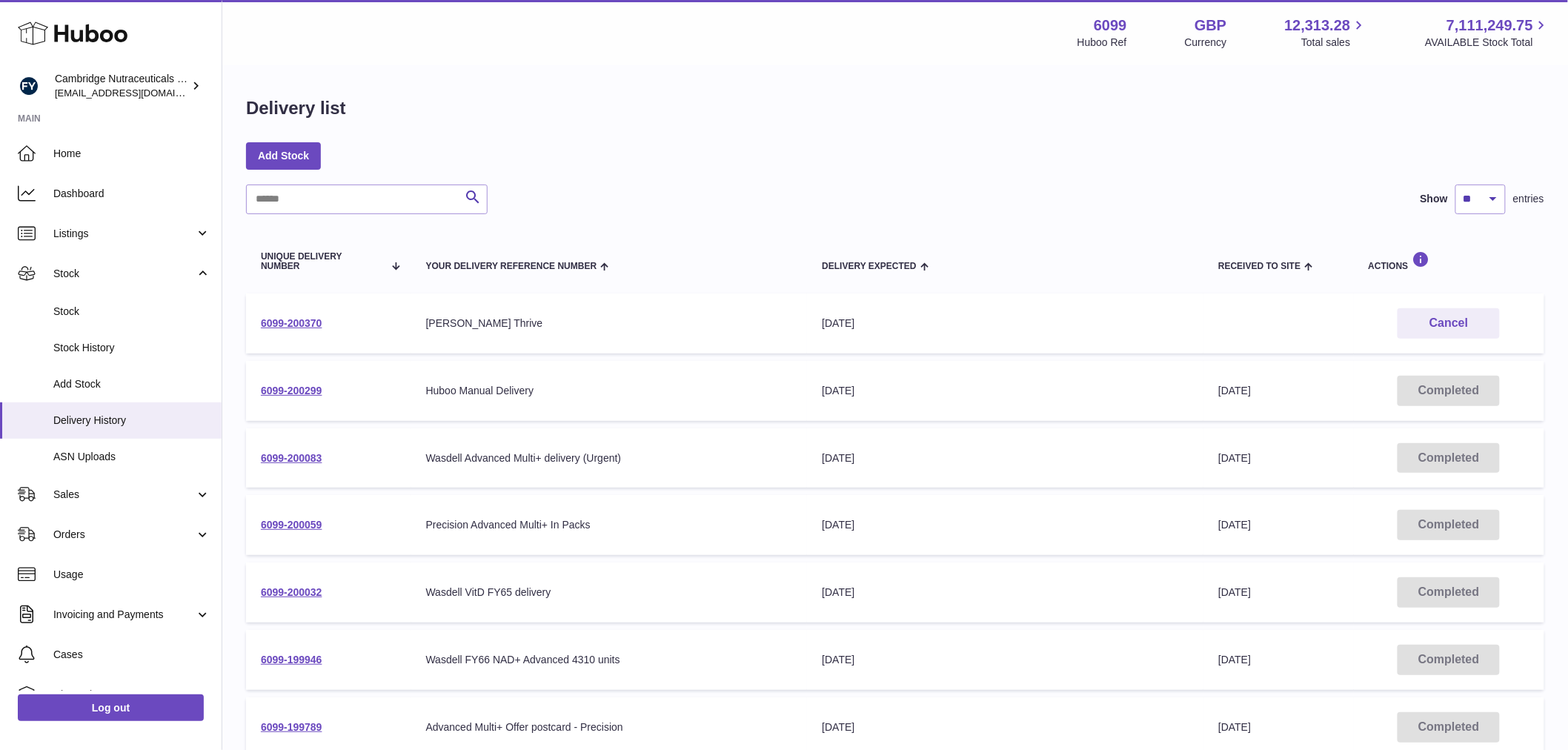
click at [294, 316] on td "6099-200370" at bounding box center [329, 323] width 165 height 60
click at [286, 320] on link "6099-200370" at bounding box center [291, 323] width 61 height 12
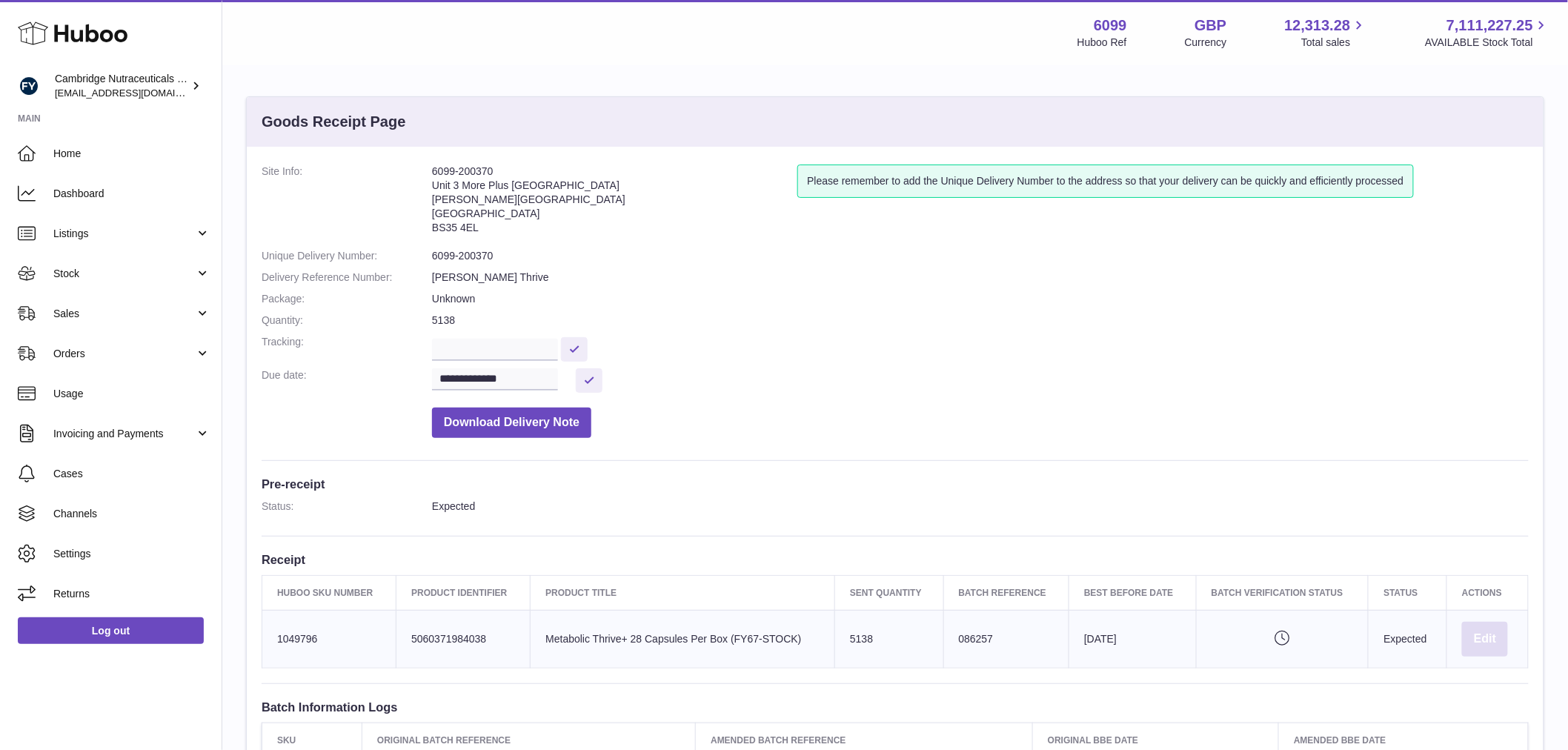
click at [1471, 647] on button "Edit" at bounding box center [1485, 639] width 46 height 35
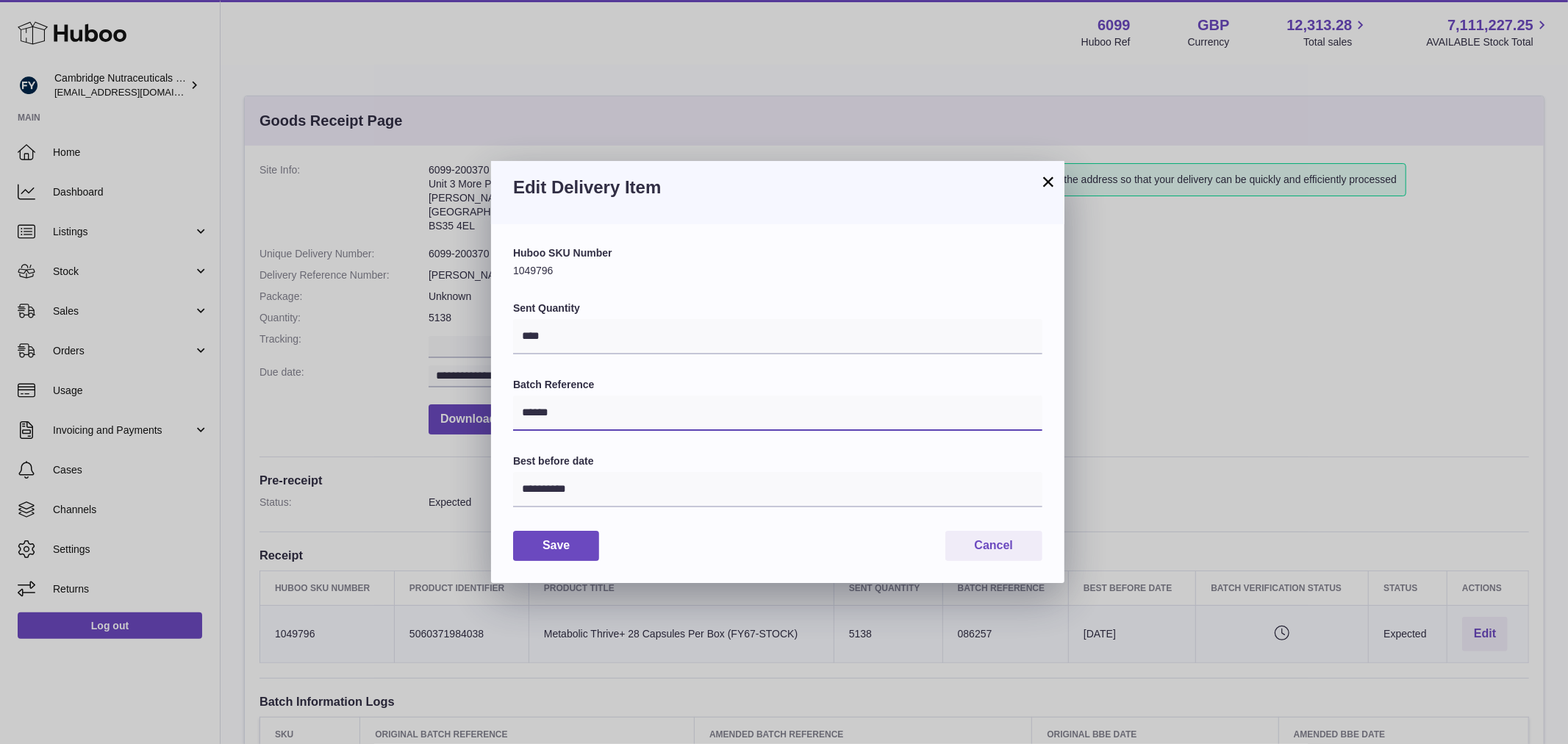
drag, startPoint x: 635, startPoint y: 413, endPoint x: 487, endPoint y: 410, distance: 148.0
click at [488, 410] on div "**********" at bounding box center [784, 372] width 1568 height 744
type input "*****"
click at [550, 548] on button "Save" at bounding box center [556, 546] width 86 height 30
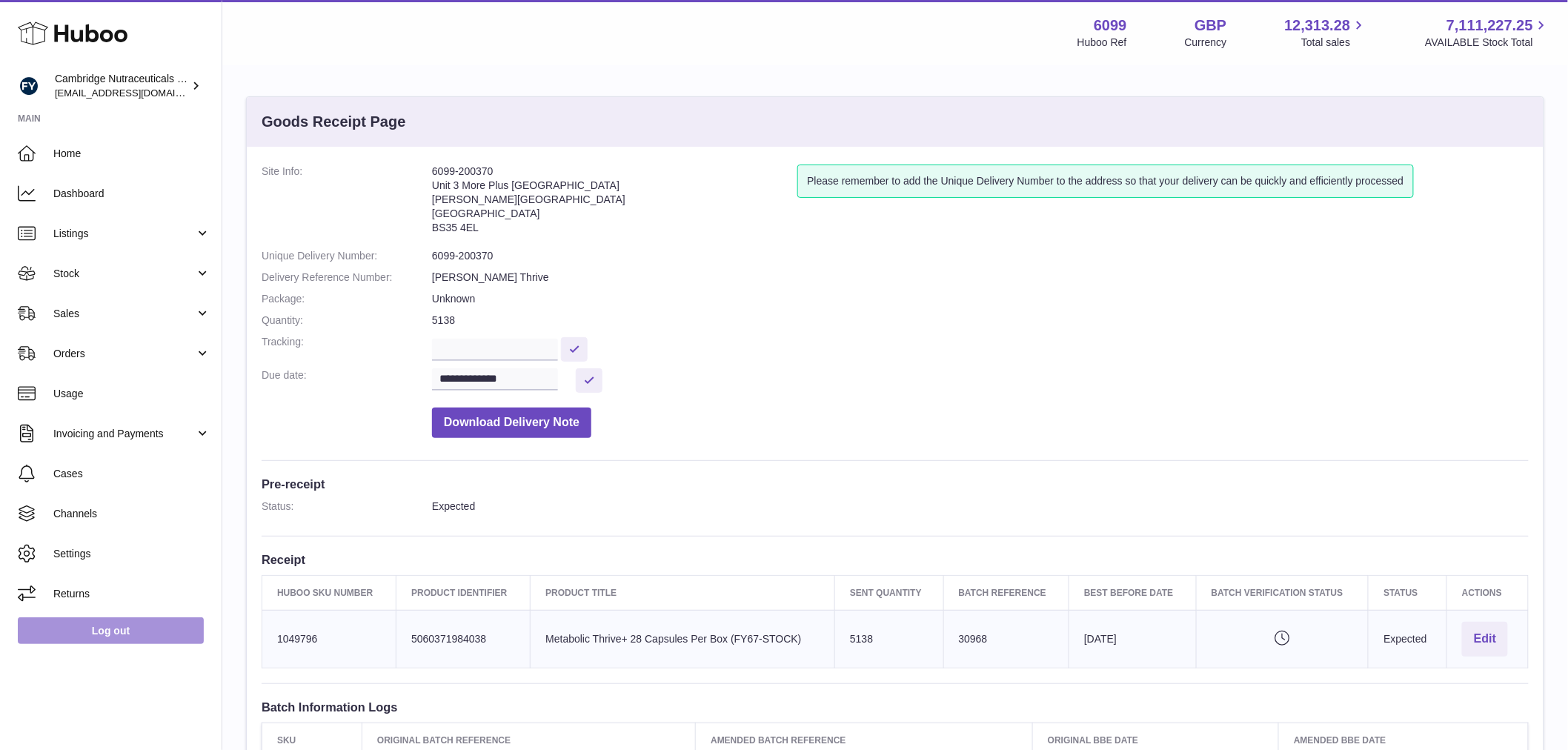
click at [101, 623] on link "Log out" at bounding box center [110, 630] width 186 height 27
